Goal: Find specific page/section: Find specific page/section

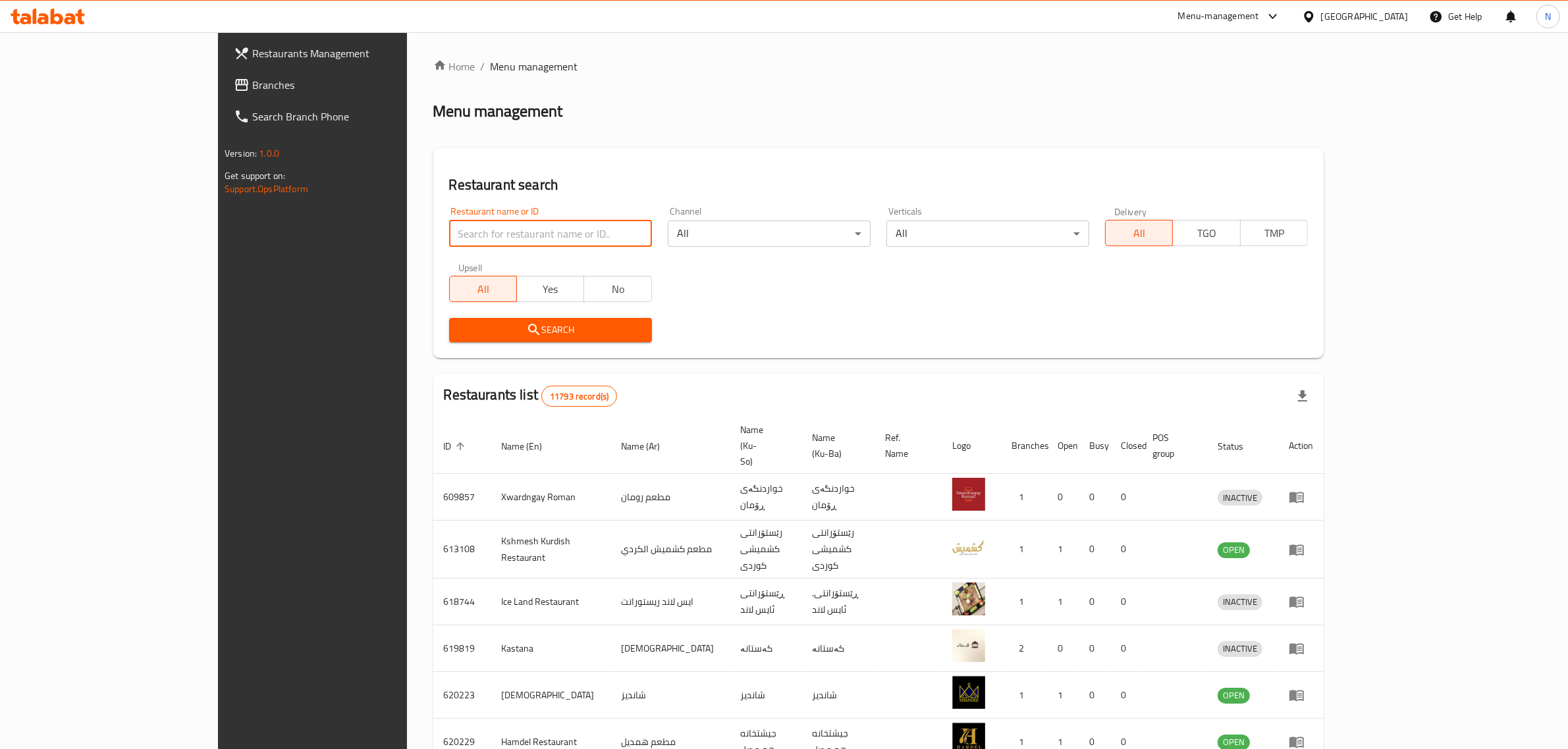
click at [511, 235] on input "search" at bounding box center [550, 233] width 203 height 26
type input "671903"
click at [588, 320] on button "Search" at bounding box center [550, 331] width 203 height 24
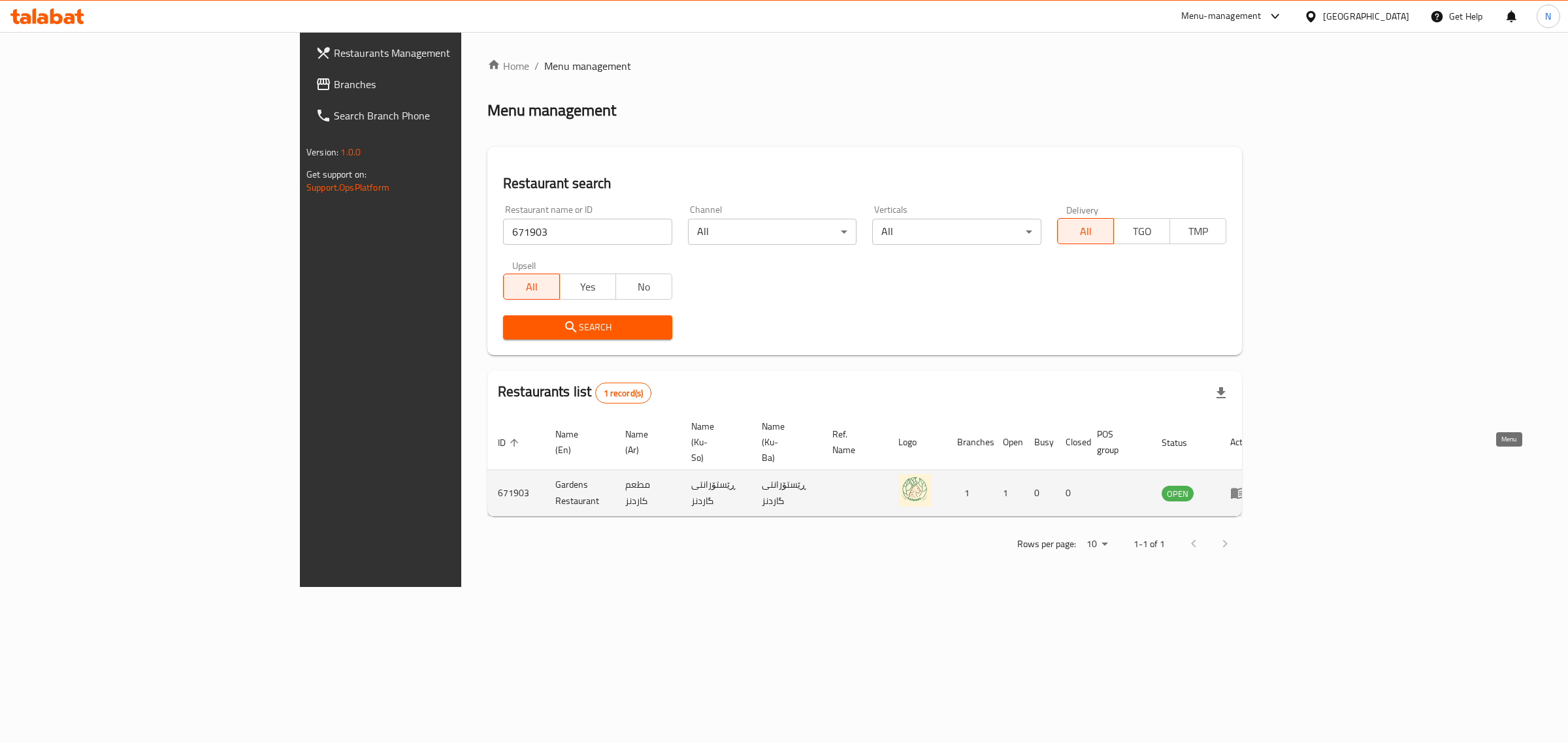
click at [1246, 488] on icon "enhanced table" at bounding box center [1238, 494] width 15 height 11
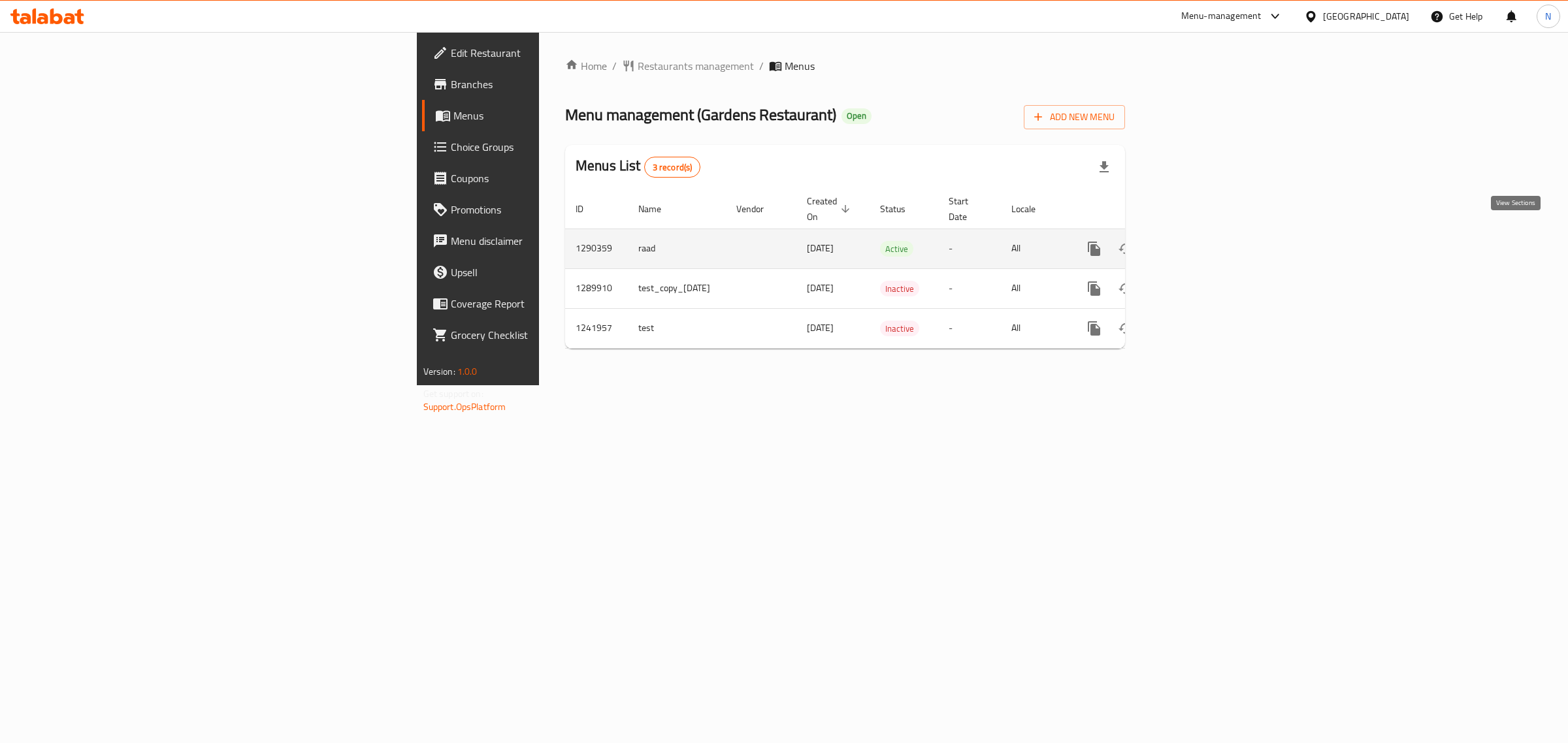
click at [1196, 241] on icon "enhanced table" at bounding box center [1188, 248] width 16 height 16
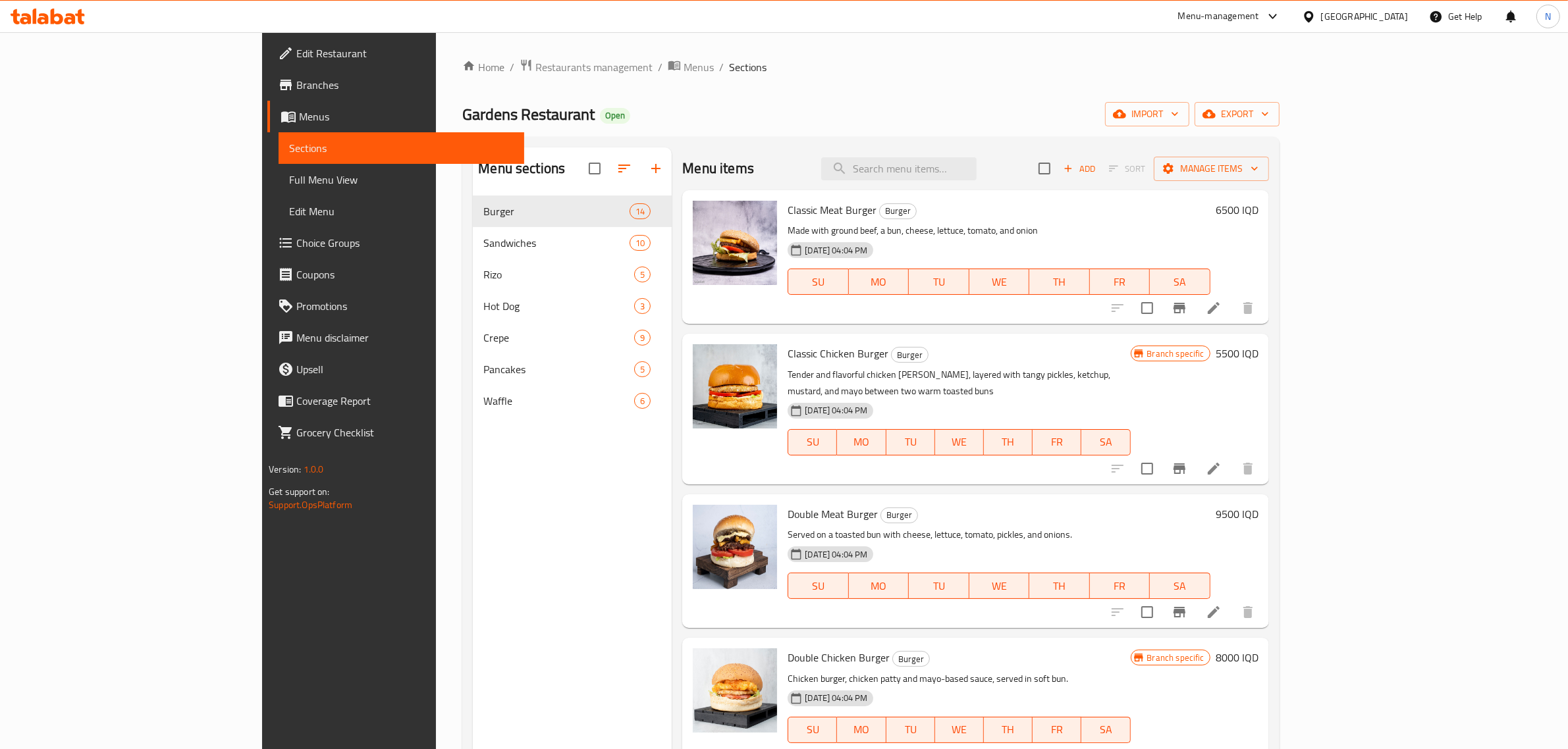
click at [296, 84] on span "Branches" at bounding box center [404, 84] width 218 height 16
